Goal: Find contact information: Find contact information

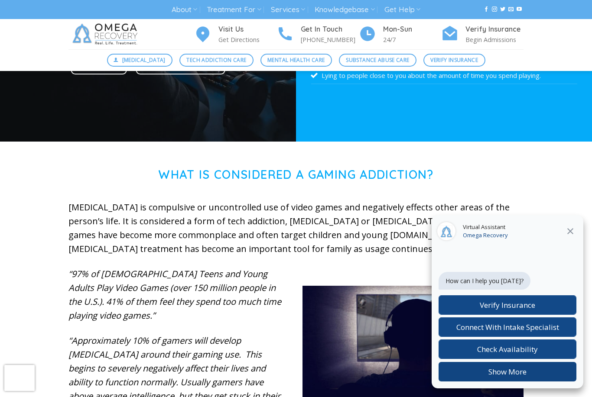
click at [502, 381] on button "Show More" at bounding box center [507, 371] width 138 height 19
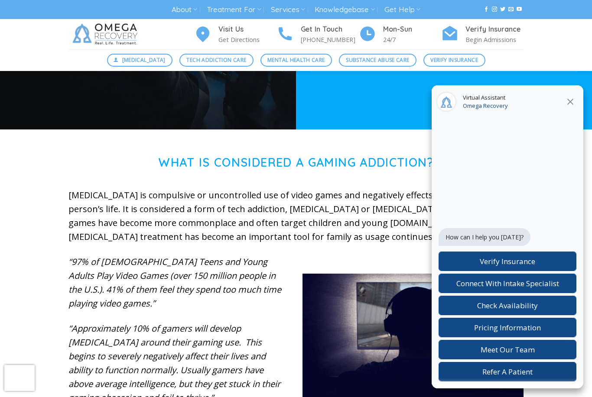
scroll to position [210, 0]
click at [514, 355] on span "Meet Our Team" at bounding box center [507, 350] width 54 height 10
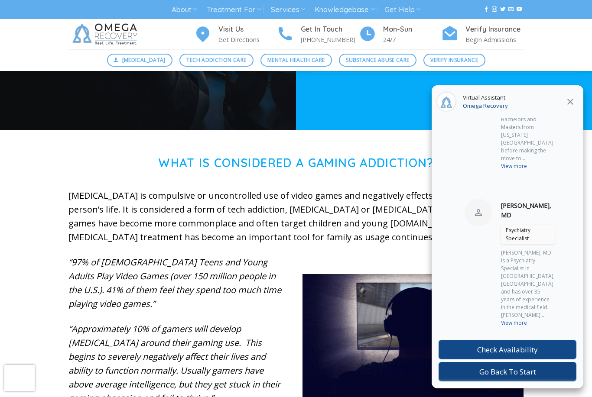
scroll to position [562, 0]
click at [508, 377] on span "Go Back To Start" at bounding box center [507, 372] width 57 height 10
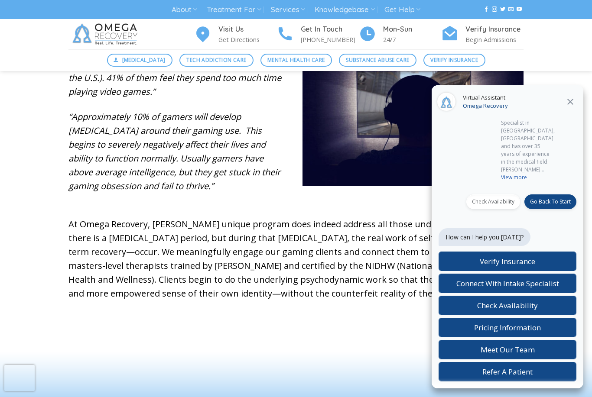
scroll to position [708, 0]
click at [552, 205] on span "Go Back To Start" at bounding box center [550, 201] width 41 height 7
click at [505, 242] on p "How can I help you [DATE]?" at bounding box center [484, 237] width 78 height 9
click at [546, 205] on span "Go Back To Start" at bounding box center [550, 201] width 41 height 7
click at [547, 209] on div "Go Back To Start" at bounding box center [550, 201] width 52 height 15
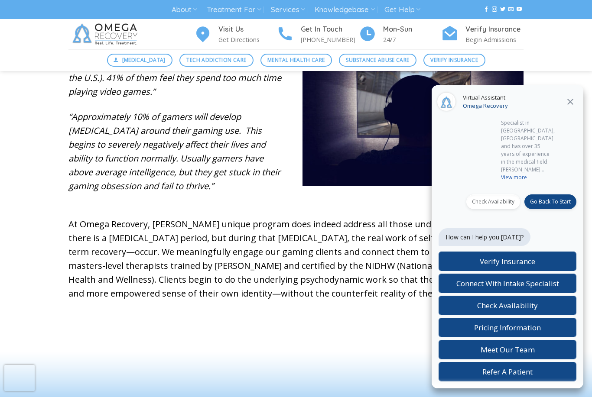
click at [547, 209] on div "Go Back To Start" at bounding box center [550, 201] width 52 height 15
click at [542, 288] on span "Connect With Intake Specialist" at bounding box center [507, 283] width 103 height 10
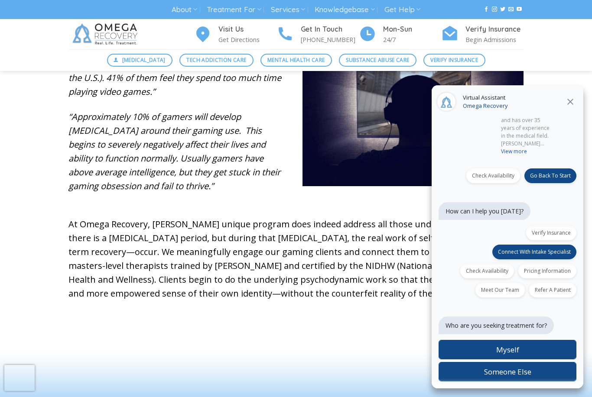
scroll to position [734, 0]
click at [519, 388] on div "Chat widget header" at bounding box center [507, 382] width 152 height 12
click at [527, 388] on div "Chat widget header" at bounding box center [507, 382] width 152 height 12
click at [511, 388] on div "Chat widget header" at bounding box center [507, 382] width 152 height 12
click at [515, 377] on span "Someone Else" at bounding box center [507, 372] width 47 height 10
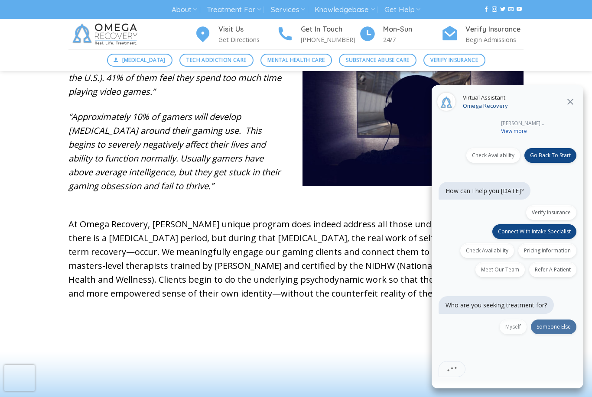
click at [515, 381] on div "Who are you seeking treatment for? Myself Someone Else" at bounding box center [507, 334] width 138 height 96
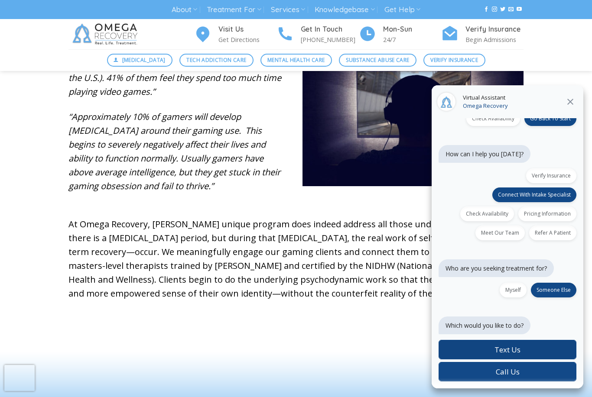
scroll to position [791, 0]
click at [527, 381] on div "Call Us" at bounding box center [507, 371] width 138 height 19
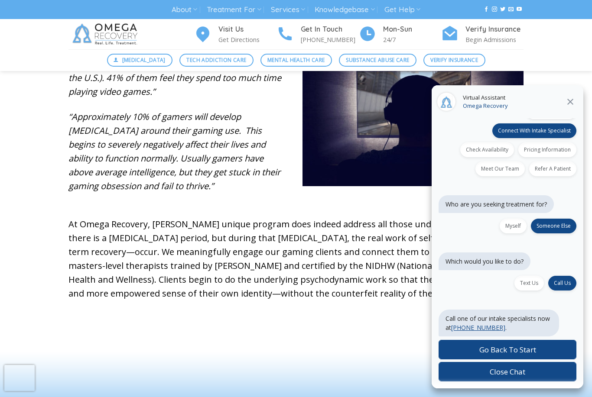
scroll to position [855, 0]
click at [474, 332] on link "[PHONE_NUMBER] ( opens in new tab )" at bounding box center [478, 327] width 54 height 8
click at [569, 107] on icon "Close" at bounding box center [570, 102] width 10 height 10
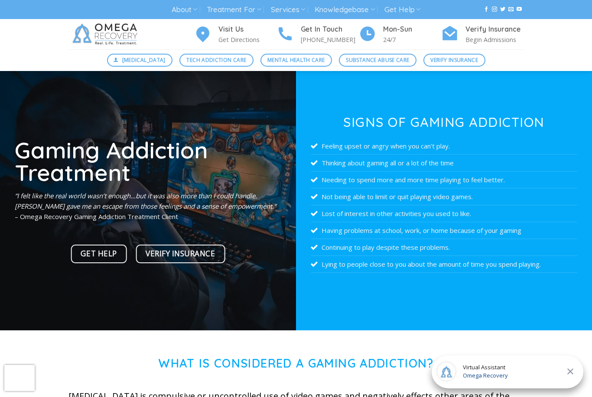
scroll to position [0, 0]
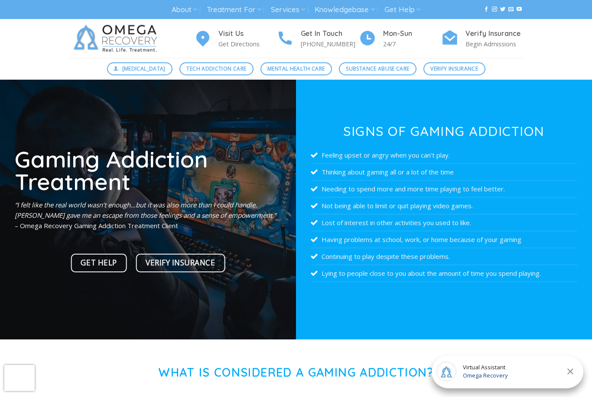
click at [494, 375] on span "Omega Recovery" at bounding box center [484, 376] width 45 height 9
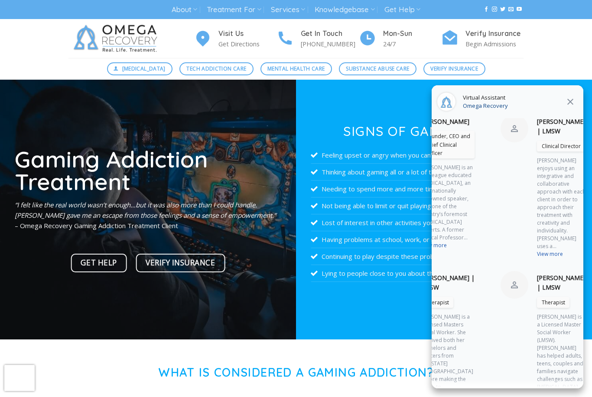
scroll to position [177, 80]
click at [537, 256] on div "View more" at bounding box center [561, 253] width 48 height 8
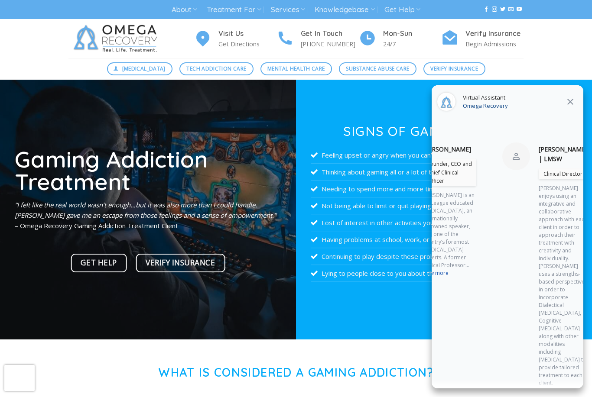
scroll to position [151, 78]
click at [570, 97] on icon "Close" at bounding box center [570, 102] width 10 height 10
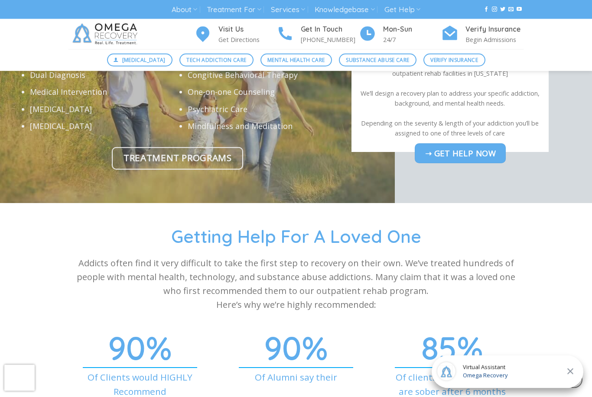
scroll to position [2864, 0]
